Goal: Information Seeking & Learning: Compare options

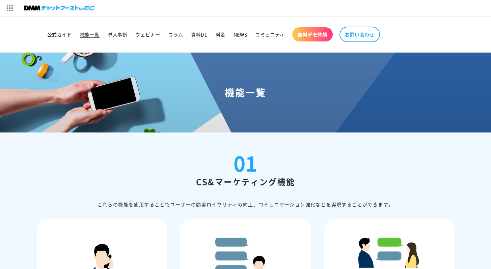
click at [60, 7] on img at bounding box center [59, 7] width 71 height 9
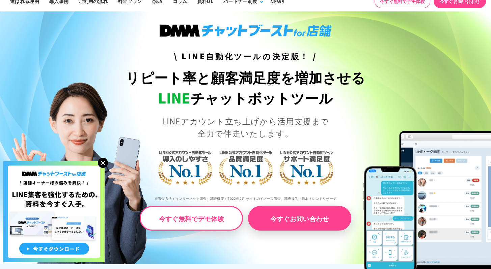
scroll to position [177, 0]
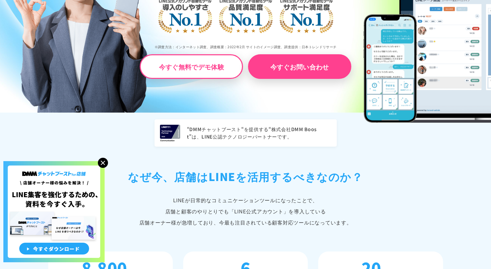
click at [103, 162] on img at bounding box center [103, 163] width 10 height 10
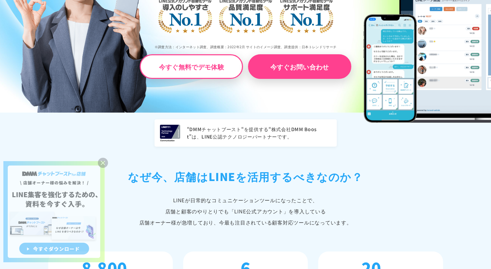
scroll to position [329, 0]
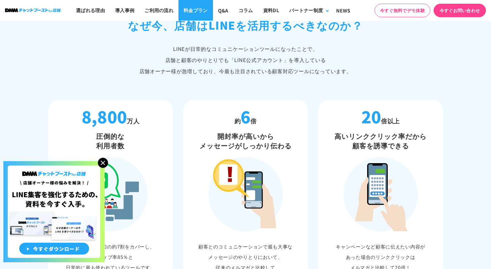
click at [183, 10] on link "料金プラン" at bounding box center [195, 10] width 34 height 21
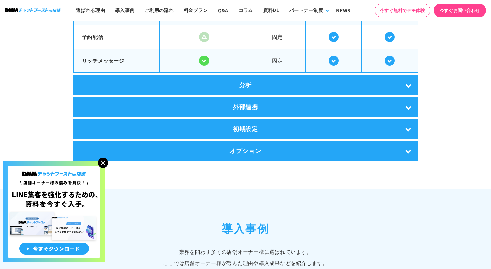
scroll to position [1115, 0]
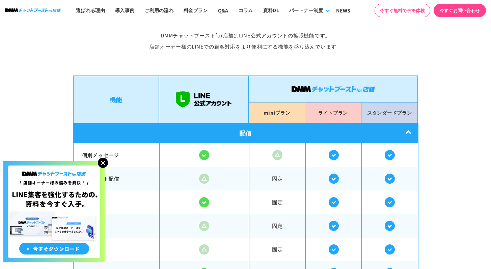
click at [101, 162] on img at bounding box center [103, 163] width 10 height 10
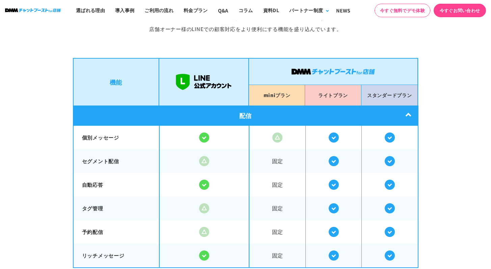
scroll to position [1151, 0]
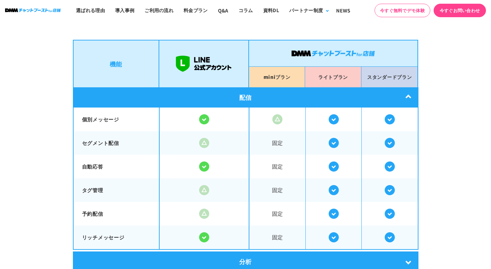
click at [127, 111] on th "個別メッセージ" at bounding box center [116, 120] width 86 height 24
drag, startPoint x: 125, startPoint y: 118, endPoint x: 82, endPoint y: 117, distance: 42.9
click at [82, 117] on p "個別メッセージ" at bounding box center [116, 120] width 69 height 8
copy p "個別メッセージ"
drag, startPoint x: 121, startPoint y: 144, endPoint x: 82, endPoint y: 134, distance: 40.2
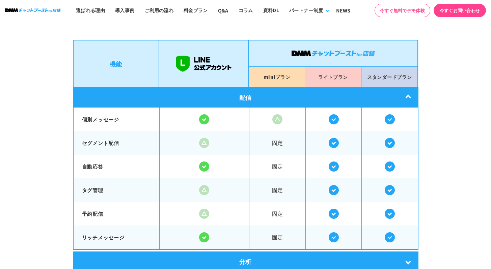
click at [82, 133] on th "セグメント配信" at bounding box center [116, 143] width 86 height 24
copy p "セグメント配信"
drag, startPoint x: 104, startPoint y: 166, endPoint x: 77, endPoint y: 162, distance: 27.6
click at [77, 163] on th "自動応答" at bounding box center [116, 167] width 86 height 24
copy p "自動応答"
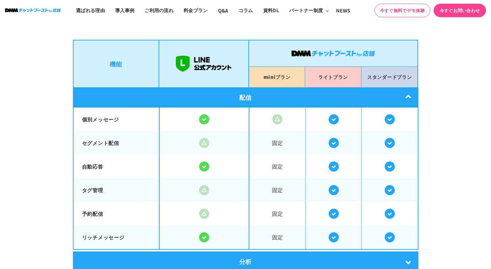
drag, startPoint x: 108, startPoint y: 185, endPoint x: 80, endPoint y: 187, distance: 28.1
click at [80, 187] on th "タグ管理" at bounding box center [116, 190] width 86 height 24
copy p "タグ管理"
drag, startPoint x: 102, startPoint y: 208, endPoint x: 84, endPoint y: 208, distance: 17.9
click at [82, 210] on p "予約配信" at bounding box center [116, 214] width 69 height 8
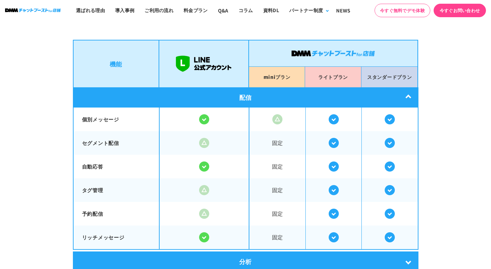
copy p "予約配信"
drag, startPoint x: 125, startPoint y: 237, endPoint x: 83, endPoint y: 234, distance: 42.3
click at [83, 234] on p "リッチメッセージ" at bounding box center [116, 238] width 69 height 8
copy p "リッチメッセージ"
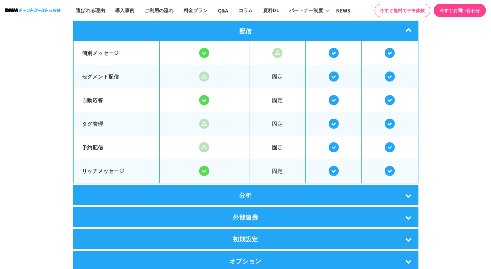
click at [224, 197] on div "分析" at bounding box center [245, 195] width 345 height 20
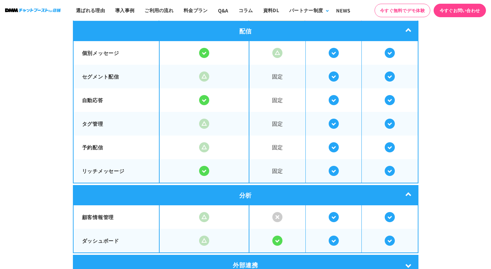
drag, startPoint x: 119, startPoint y: 219, endPoint x: 82, endPoint y: 217, distance: 36.8
click at [82, 217] on p "顧客情報管理" at bounding box center [116, 218] width 69 height 8
copy p "顧客情報管理"
drag, startPoint x: 127, startPoint y: 241, endPoint x: 83, endPoint y: 240, distance: 43.9
click at [83, 240] on p "ダッシュボード" at bounding box center [116, 241] width 69 height 8
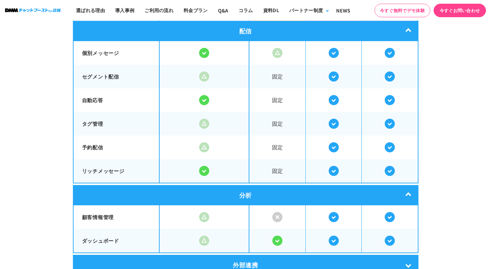
copy p "ダッシュボード"
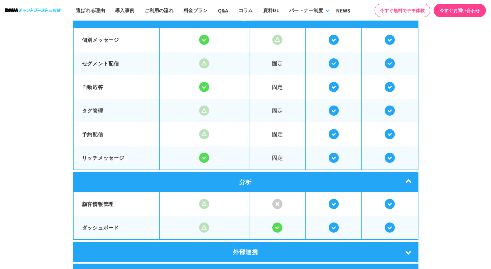
scroll to position [1303, 0]
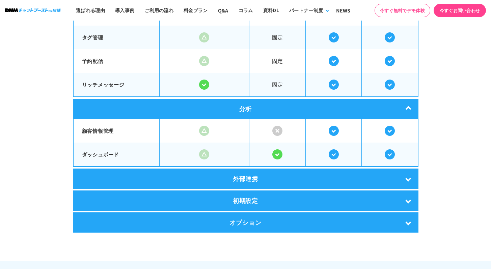
click at [118, 171] on div "外部連携" at bounding box center [245, 179] width 345 height 20
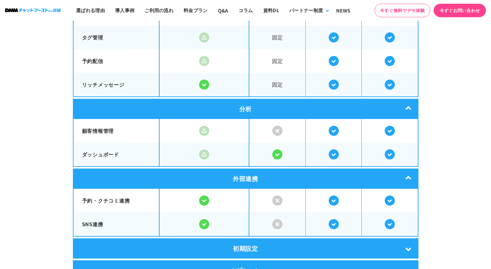
drag, startPoint x: 132, startPoint y: 197, endPoint x: 80, endPoint y: 197, distance: 52.0
click at [80, 197] on th "予約・クチコミ連携" at bounding box center [116, 201] width 86 height 24
copy p "予約・クチコミ連携"
drag, startPoint x: 104, startPoint y: 223, endPoint x: 81, endPoint y: 222, distance: 23.0
click at [81, 222] on th "SNS連携" at bounding box center [116, 225] width 86 height 24
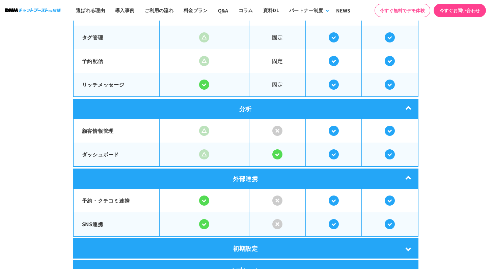
copy p "SNS連携"
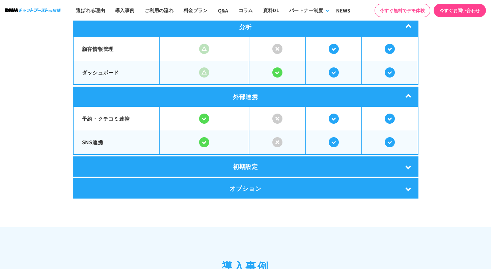
click at [111, 157] on div "初期設定" at bounding box center [245, 167] width 345 height 20
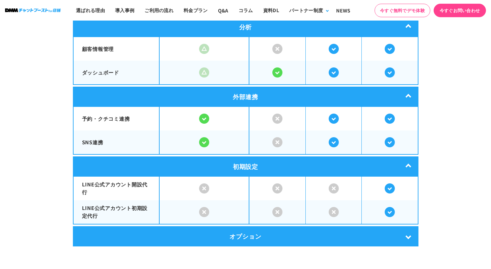
drag, startPoint x: 115, startPoint y: 190, endPoint x: 83, endPoint y: 184, distance: 33.3
click at [83, 184] on p "LINE公式アカウント開設代行" at bounding box center [116, 188] width 69 height 15
drag, startPoint x: 104, startPoint y: 217, endPoint x: 81, endPoint y: 204, distance: 26.3
click at [81, 204] on th "LINE公式アカウント初期設定代行" at bounding box center [116, 212] width 86 height 24
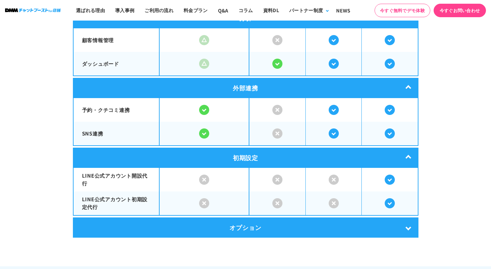
click at [124, 225] on div "オプション" at bounding box center [245, 228] width 345 height 20
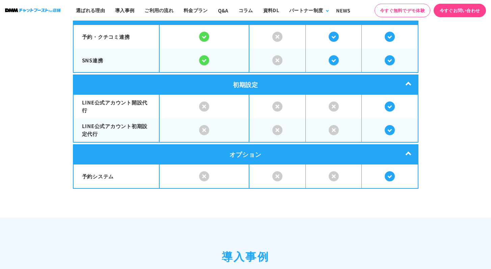
scroll to position [1502, 0]
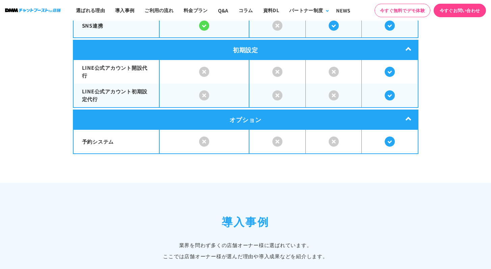
drag, startPoint x: 117, startPoint y: 144, endPoint x: 80, endPoint y: 139, distance: 37.2
click at [81, 138] on th "予約システム" at bounding box center [116, 142] width 86 height 24
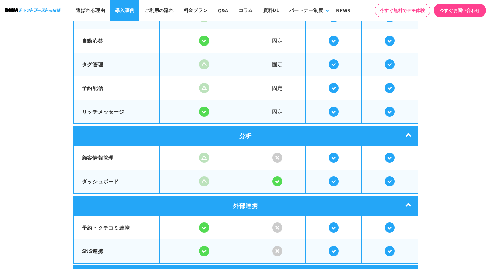
scroll to position [1289, 0]
